Goal: Navigation & Orientation: Find specific page/section

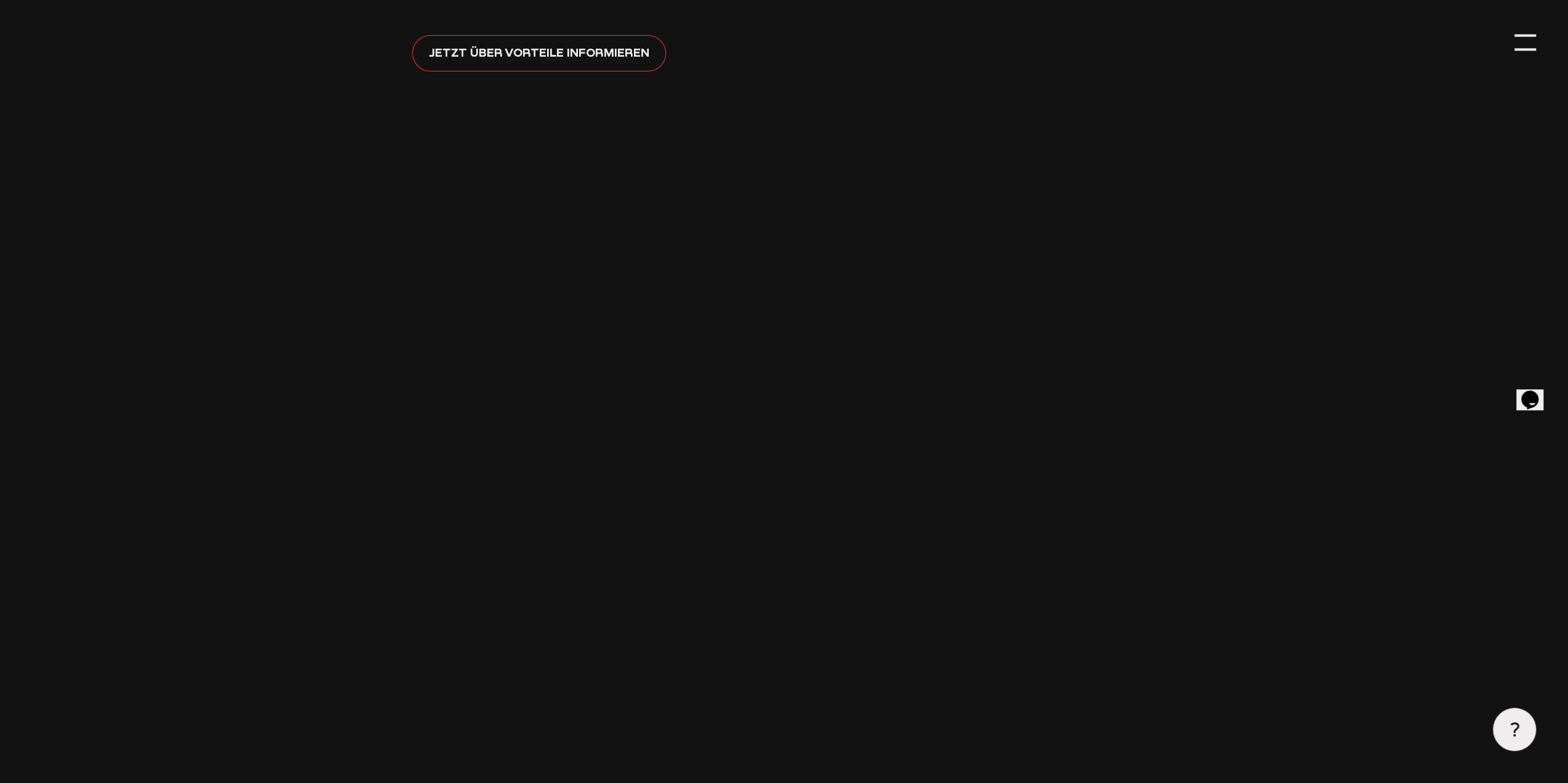
scroll to position [431, 0]
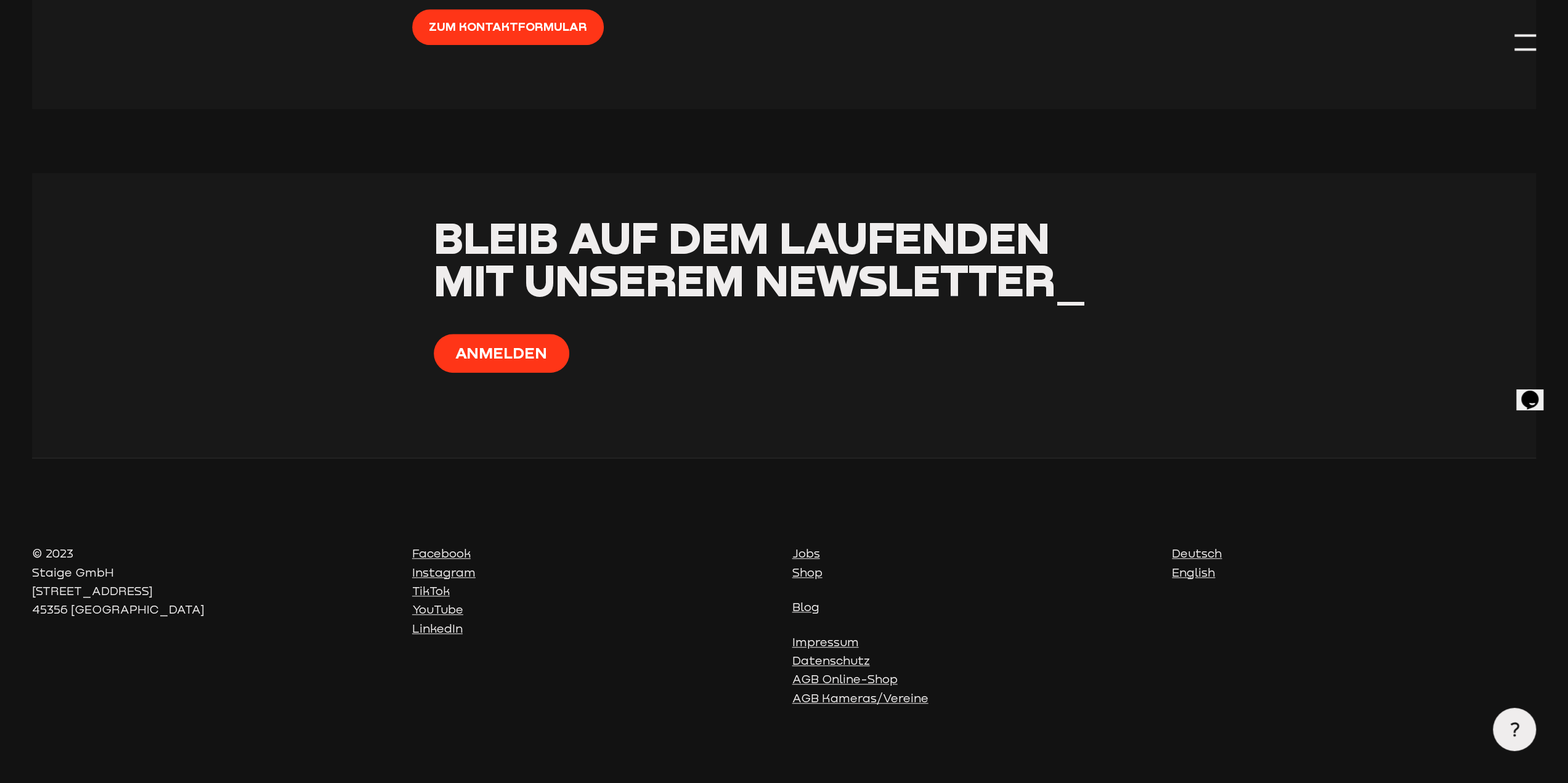
scroll to position [5505, 0]
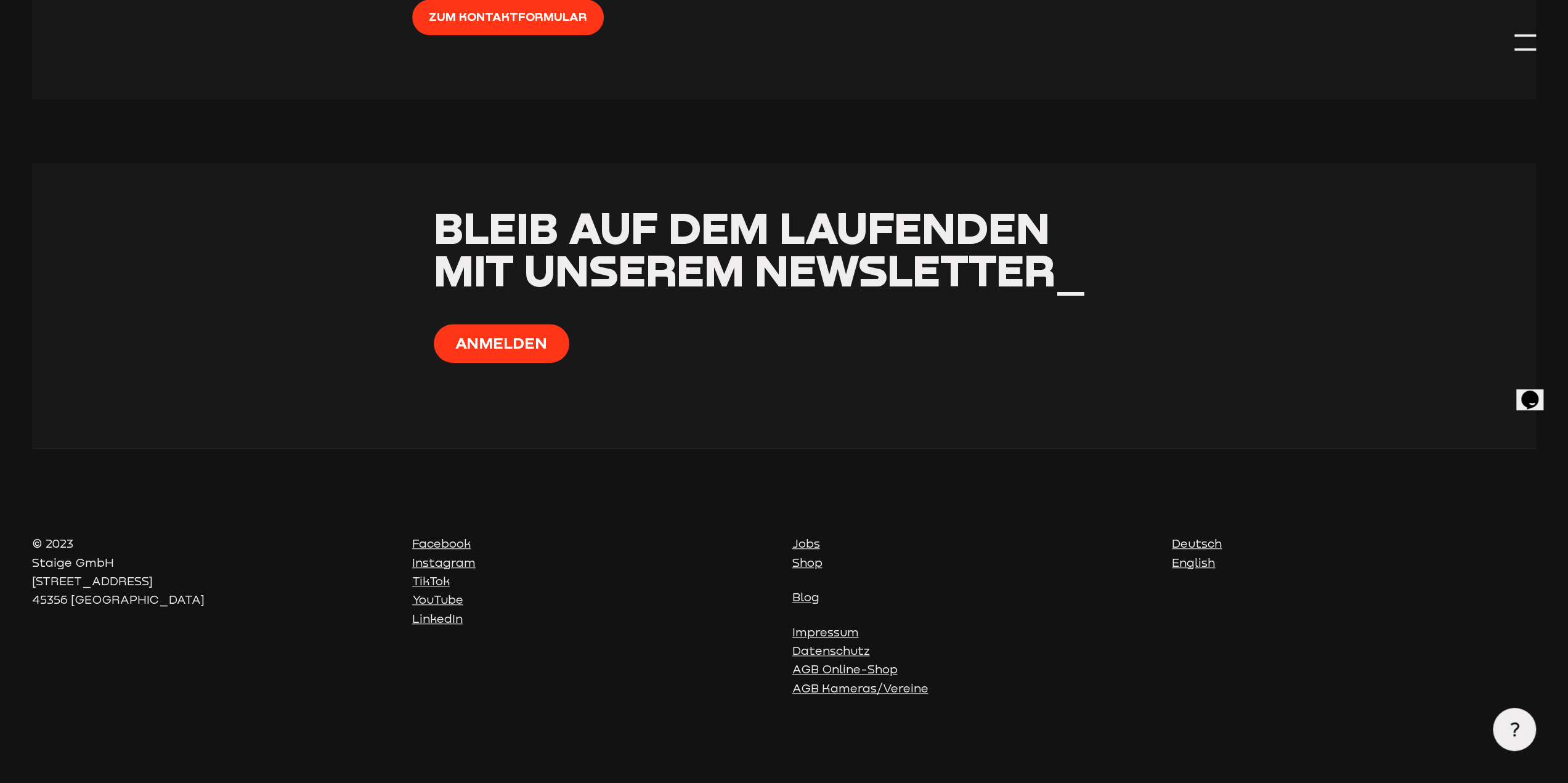
click at [811, 544] on link "Jobs" at bounding box center [806, 543] width 28 height 14
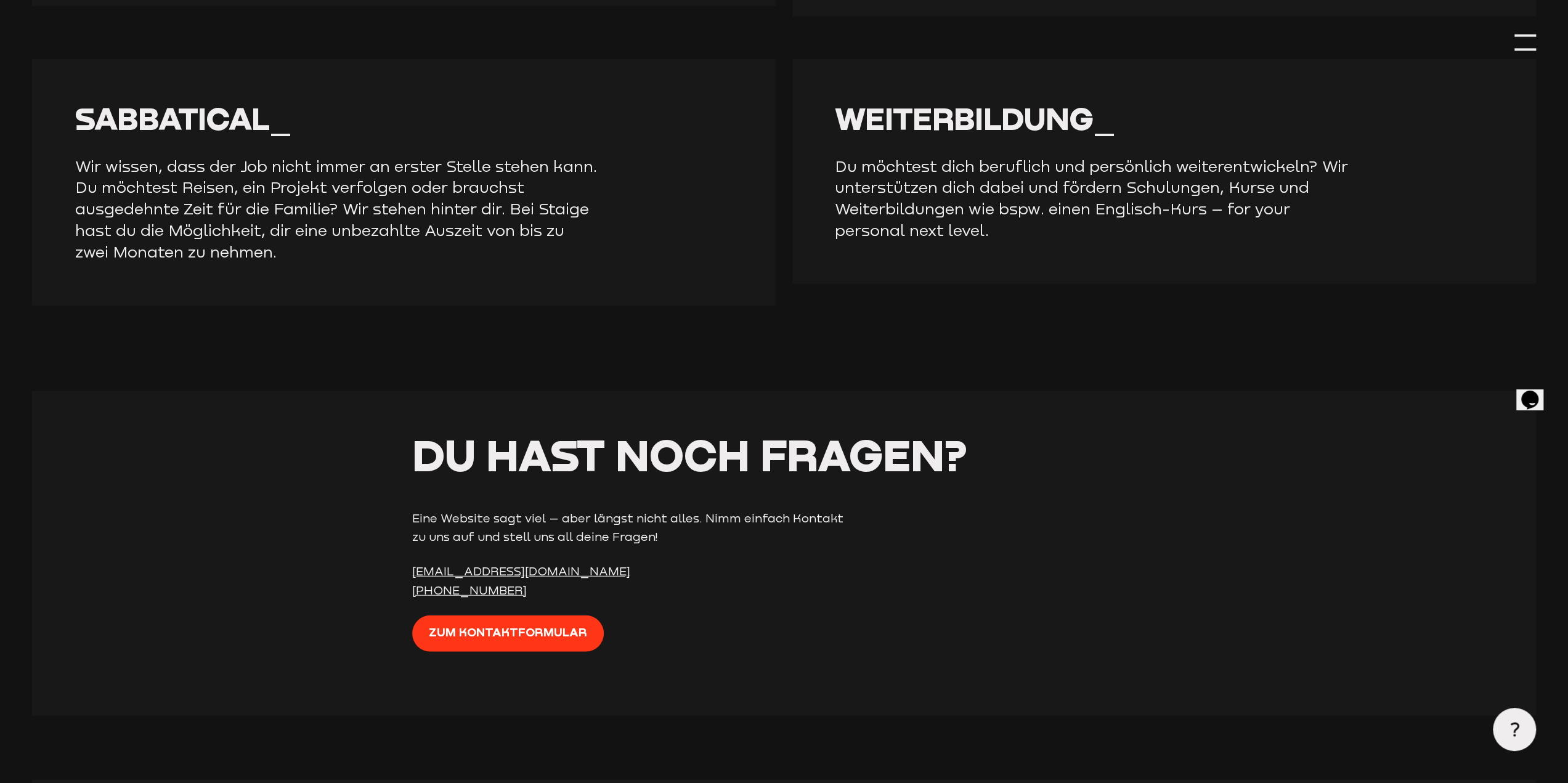
scroll to position [3079, 0]
